Goal: Use online tool/utility: Utilize a website feature to perform a specific function

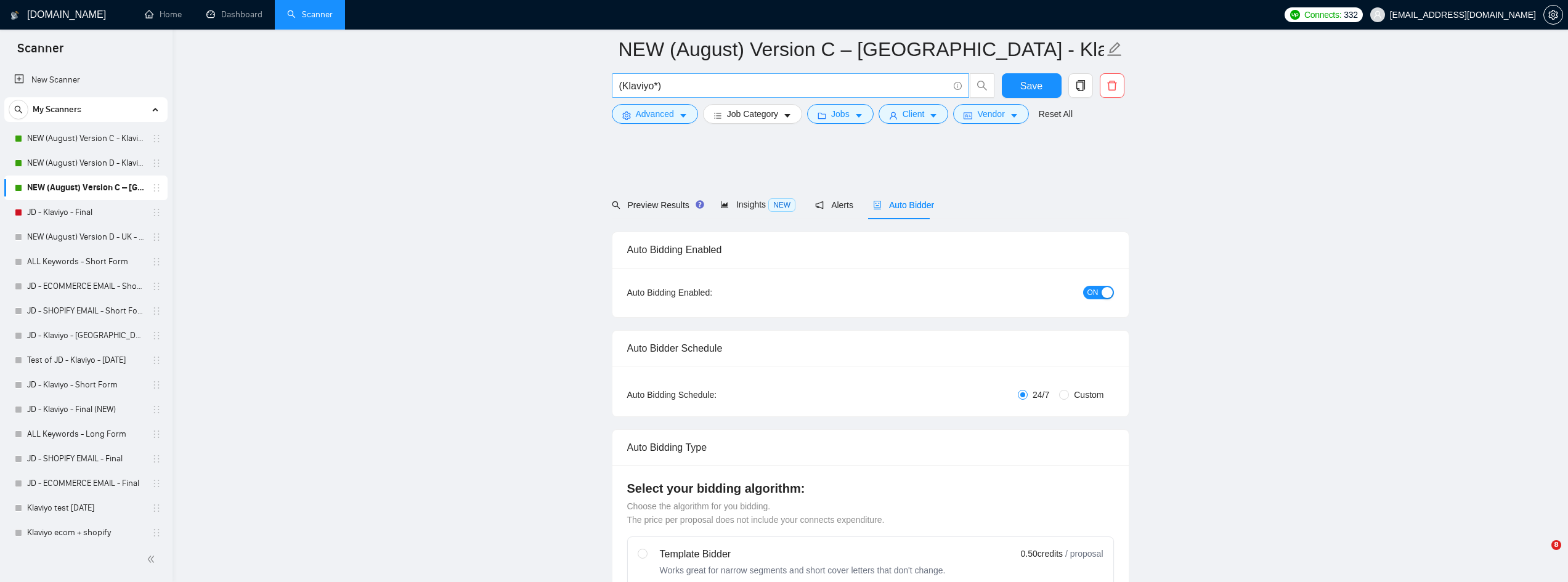
scroll to position [615, 0]
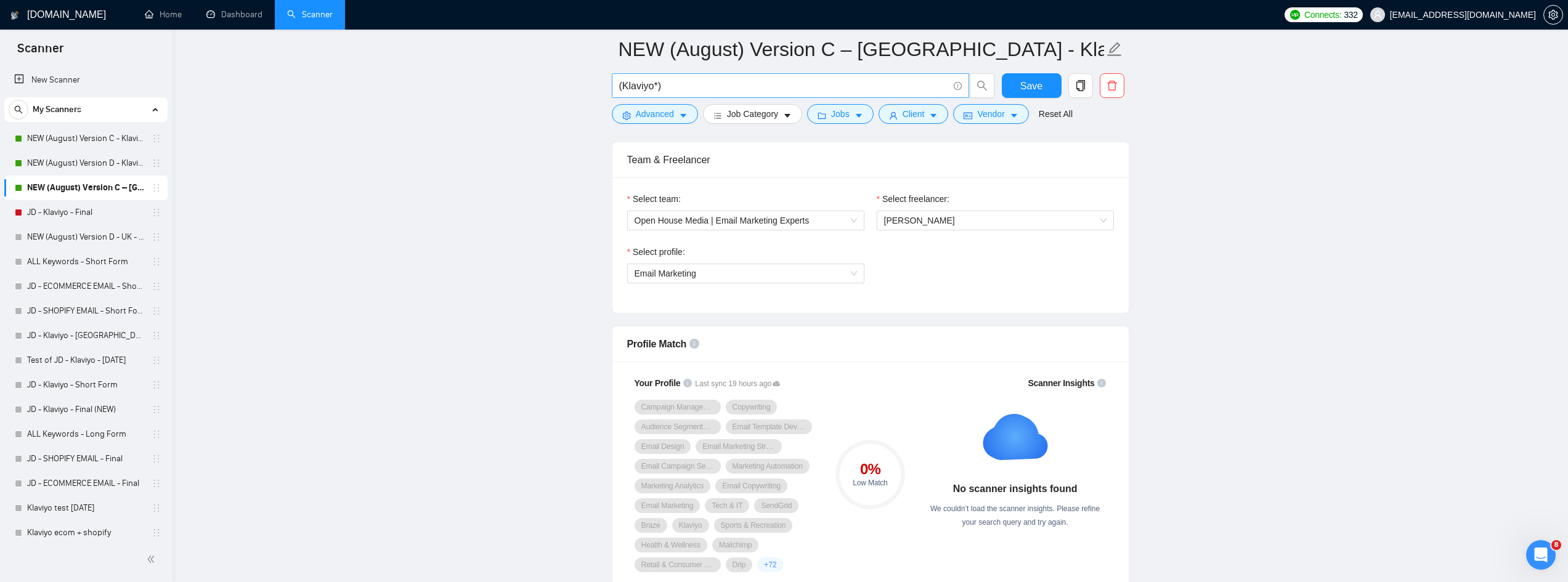
click at [33, 162] on link "NEW (August) Version D - Klaviyo" at bounding box center [85, 163] width 117 height 25
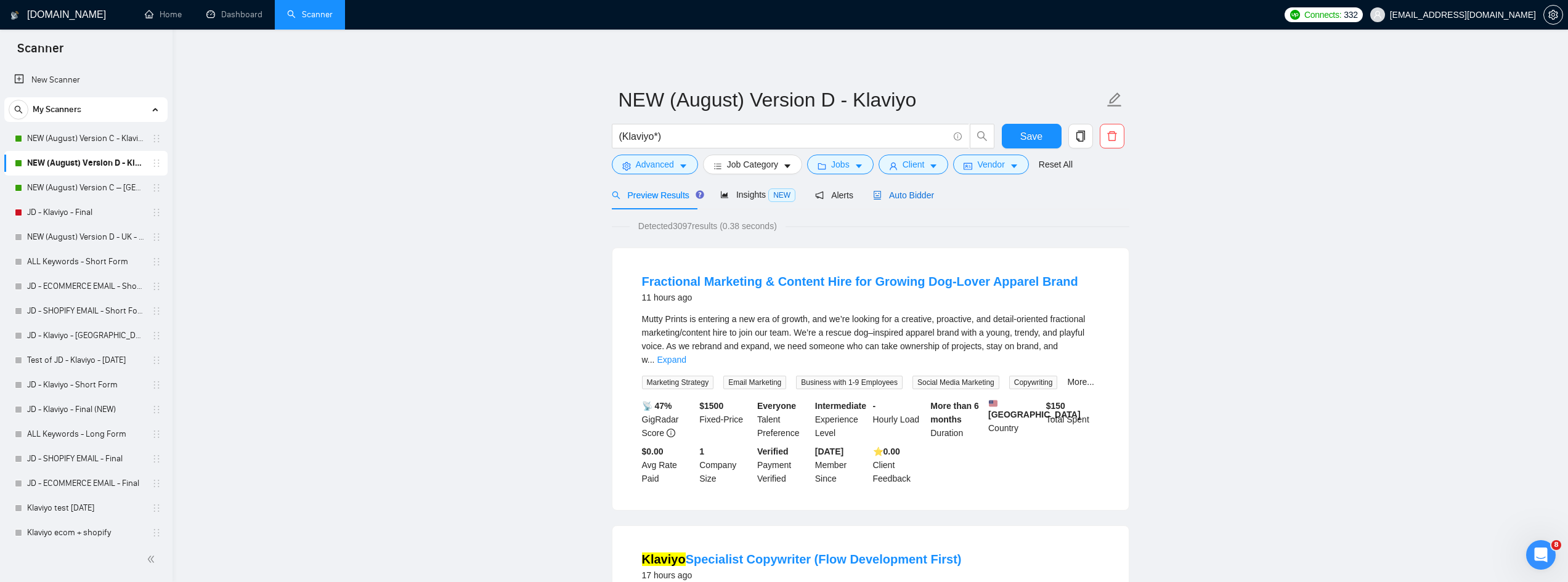
click at [895, 195] on span "Auto Bidder" at bounding box center [903, 195] width 61 height 10
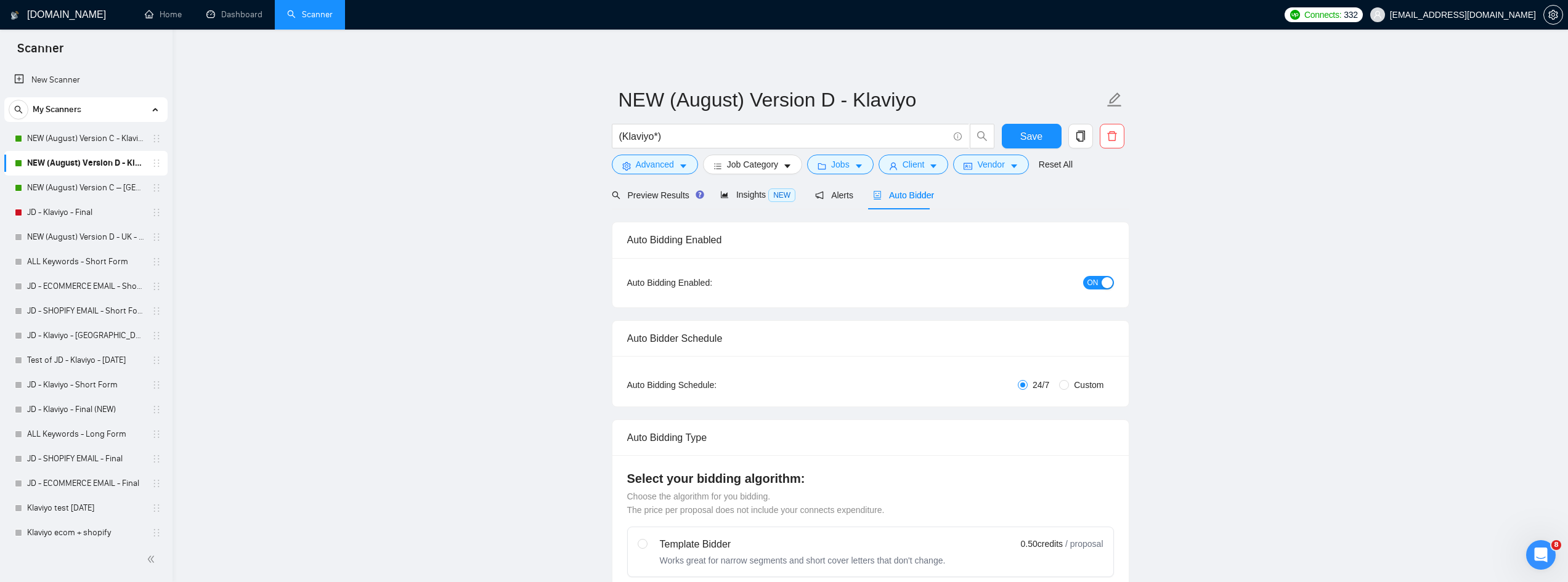
radio input "false"
radio input "true"
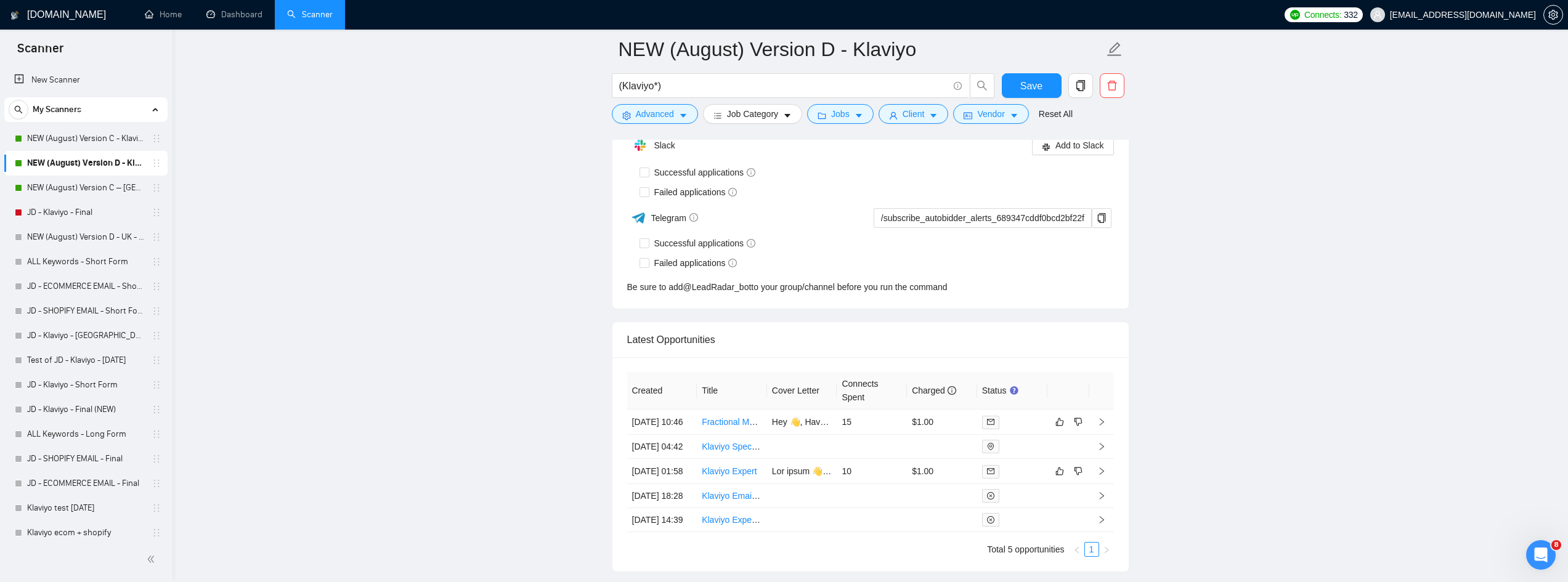
scroll to position [3429, 0]
